Goal: Information Seeking & Learning: Understand process/instructions

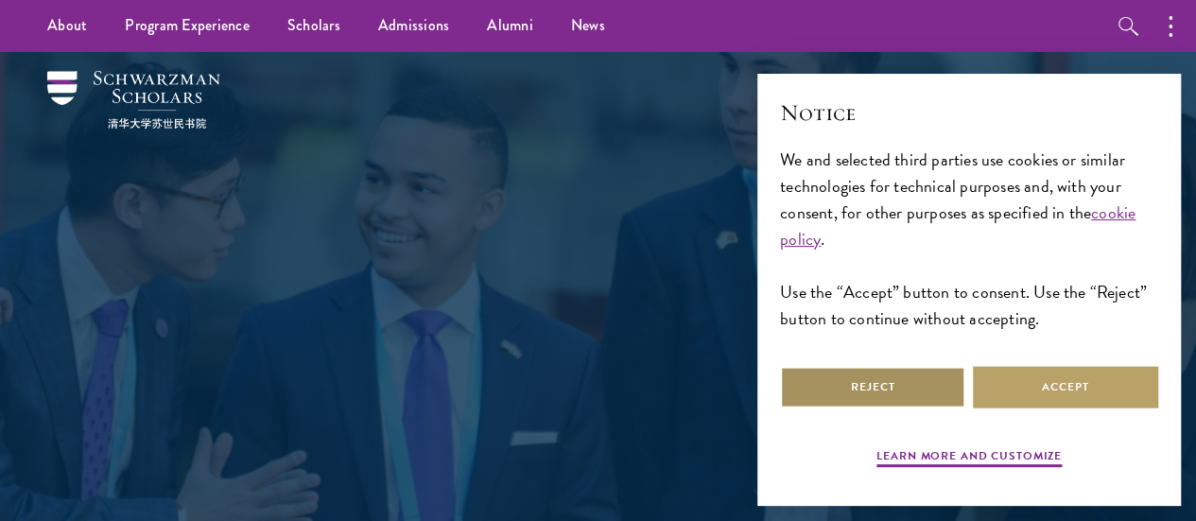
click at [849, 390] on button "Reject" at bounding box center [872, 387] width 185 height 43
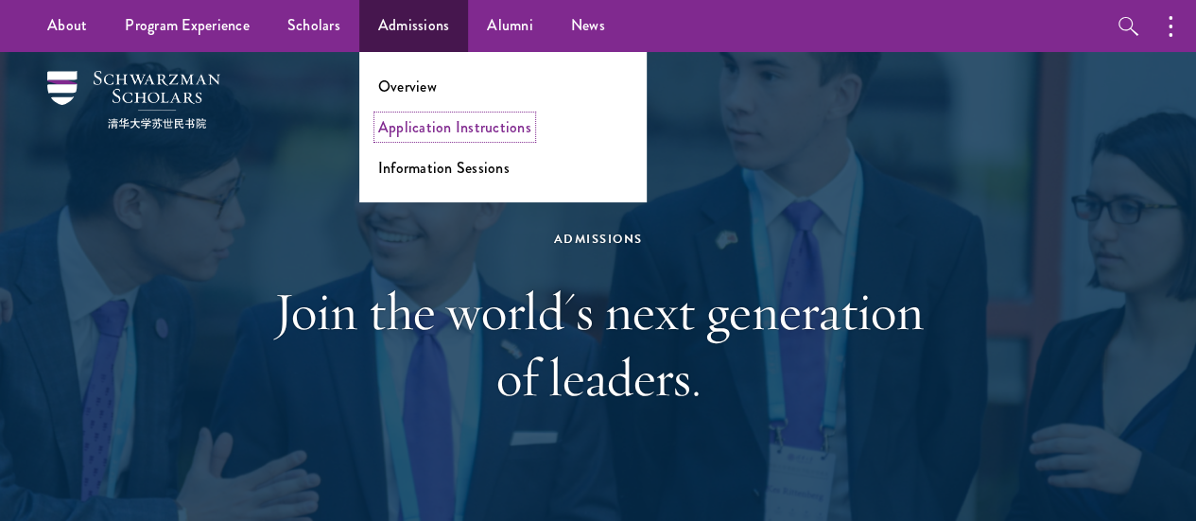
click at [444, 128] on link "Application Instructions" at bounding box center [454, 127] width 153 height 22
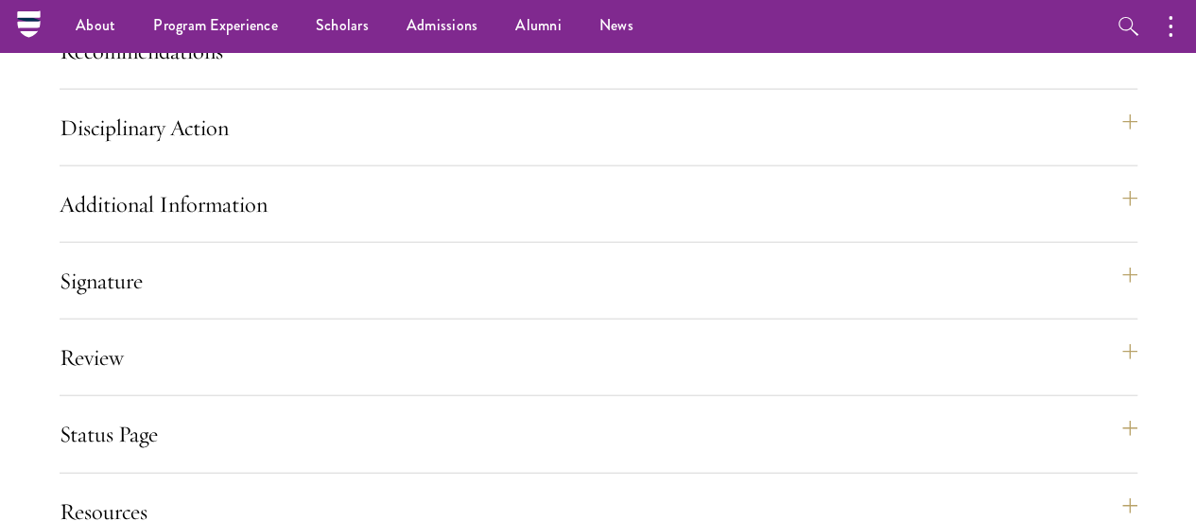
scroll to position [2079, 0]
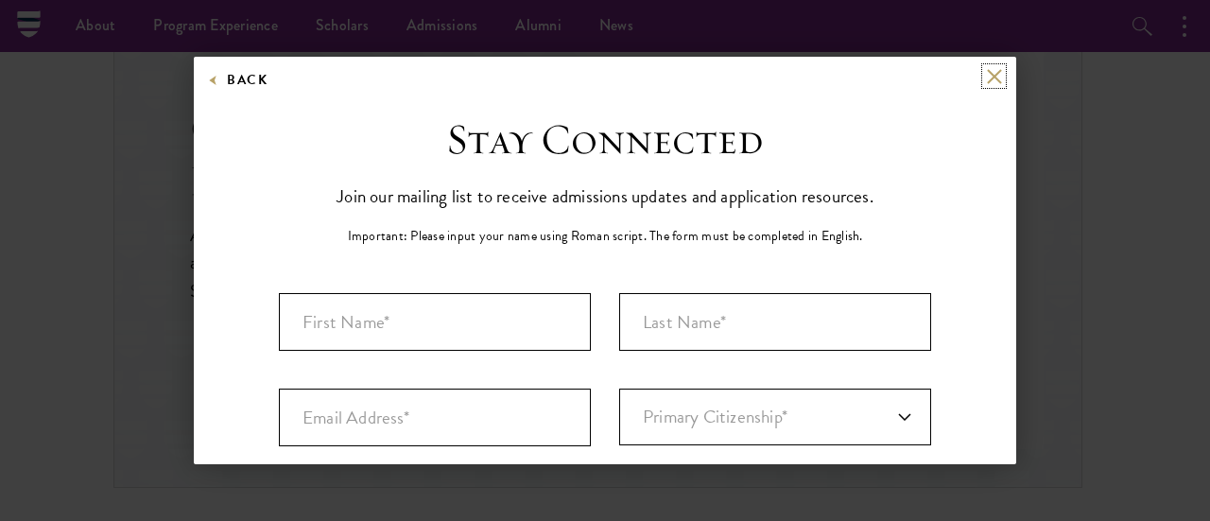
click at [986, 77] on button at bounding box center [994, 76] width 16 height 16
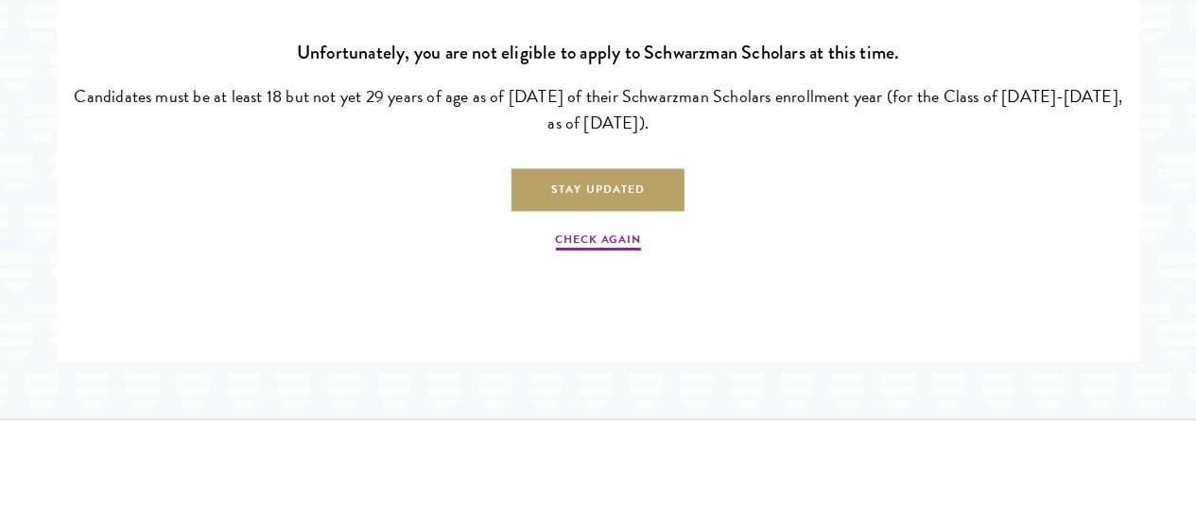
scroll to position [3277, 0]
